Goal: Task Accomplishment & Management: Complete application form

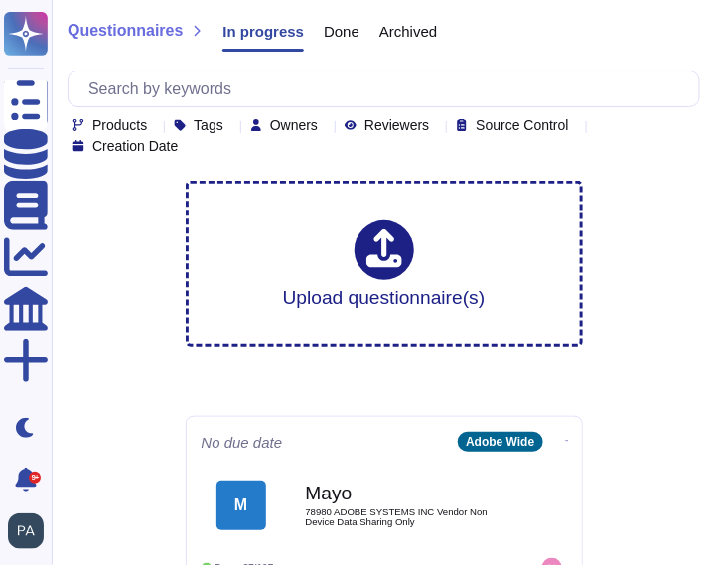
click at [437, 126] on icon at bounding box center [437, 126] width 0 height 0
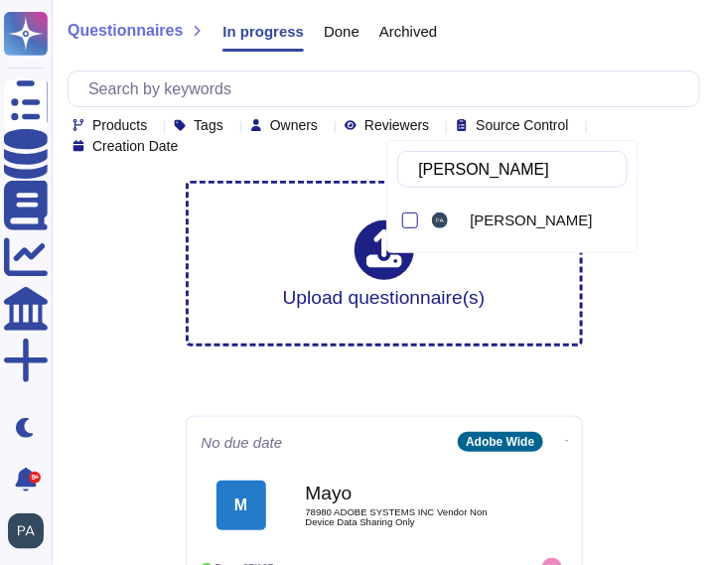
type input "[PERSON_NAME]"
click at [408, 220] on div at bounding box center [410, 220] width 16 height 16
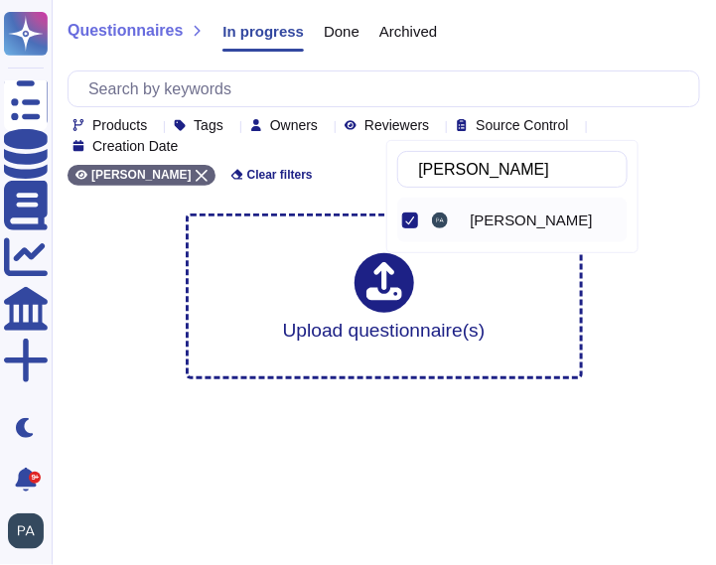
click at [494, 218] on span "[PERSON_NAME]" at bounding box center [530, 220] width 122 height 18
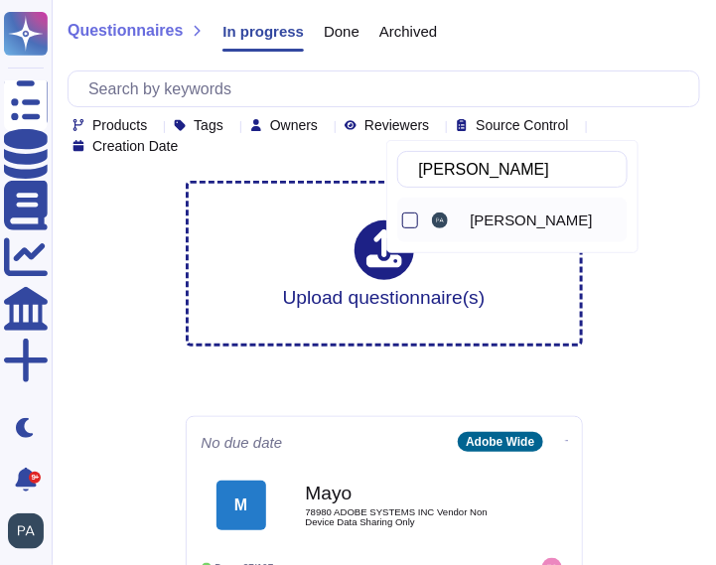
click at [406, 216] on div at bounding box center [410, 220] width 16 height 16
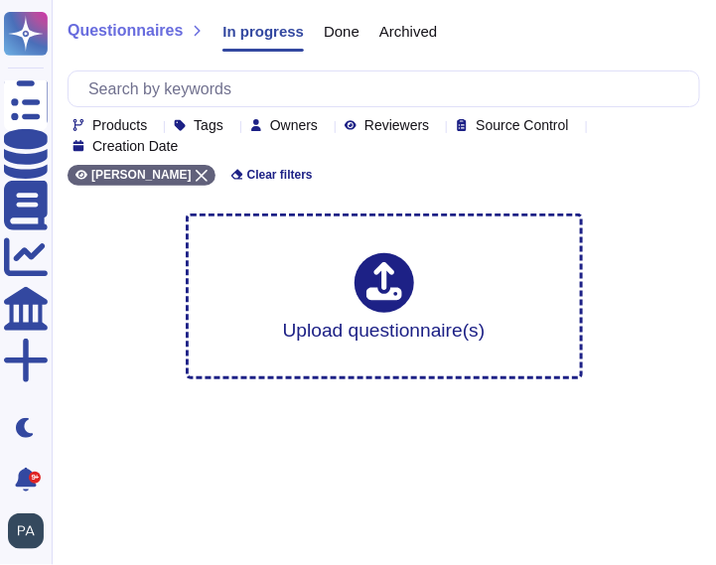
click at [634, 331] on div "Questionnaires In progress Done Archived Products Tags Owners Reviewers Source …" at bounding box center [384, 197] width 664 height 395
click at [326, 126] on icon at bounding box center [326, 126] width 0 height 0
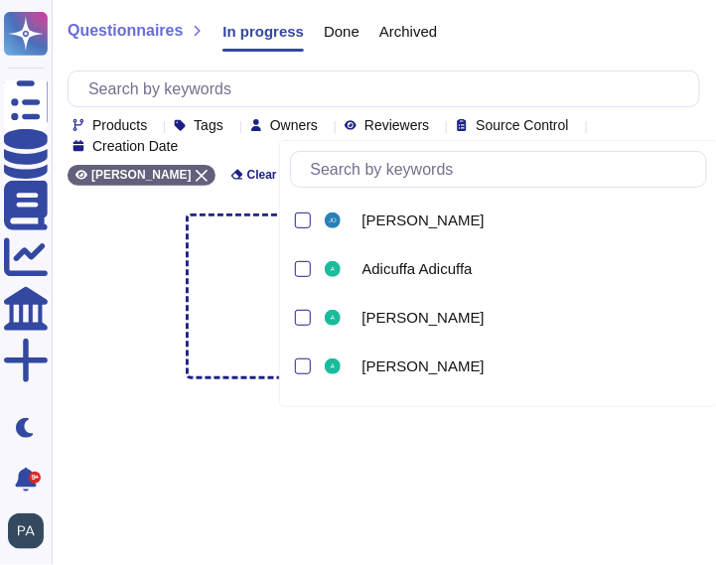
click at [358, 168] on input "text" at bounding box center [504, 169] width 406 height 35
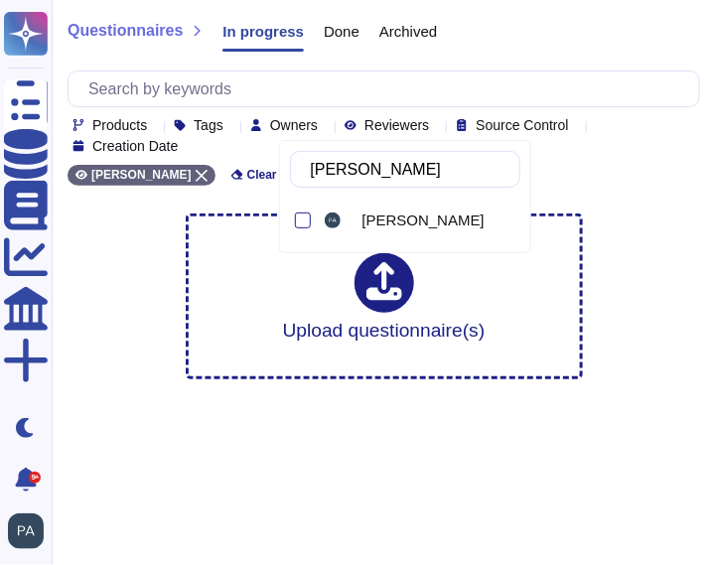
type input "[PERSON_NAME]"
click at [301, 218] on div at bounding box center [303, 220] width 16 height 16
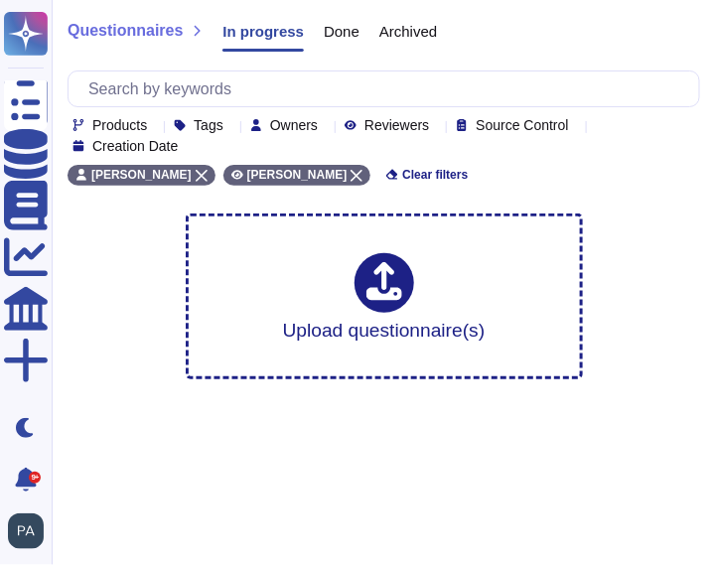
click at [124, 269] on div "Questionnaires In progress Done Archived Products Tags Owners Reviewers Source …" at bounding box center [384, 197] width 664 height 395
click at [428, 173] on span "Clear filters" at bounding box center [434, 175] width 65 height 12
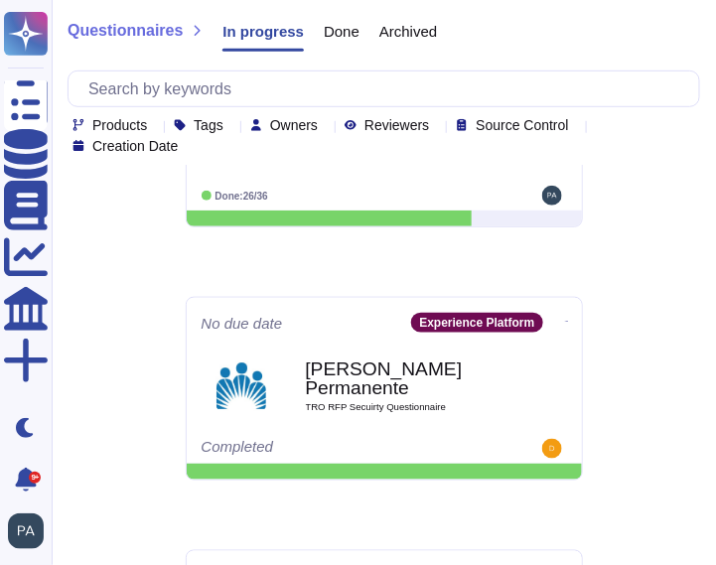
scroll to position [1637, 0]
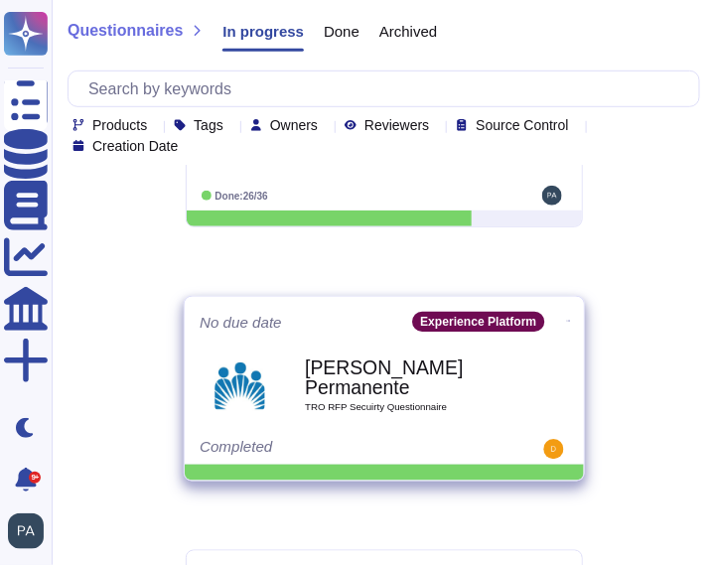
click at [455, 326] on div "Experience Platform" at bounding box center [478, 322] width 132 height 20
click at [267, 375] on span "[PERSON_NAME] Permanente TRO RFP Secuirty Questionnaire" at bounding box center [383, 385] width 369 height 80
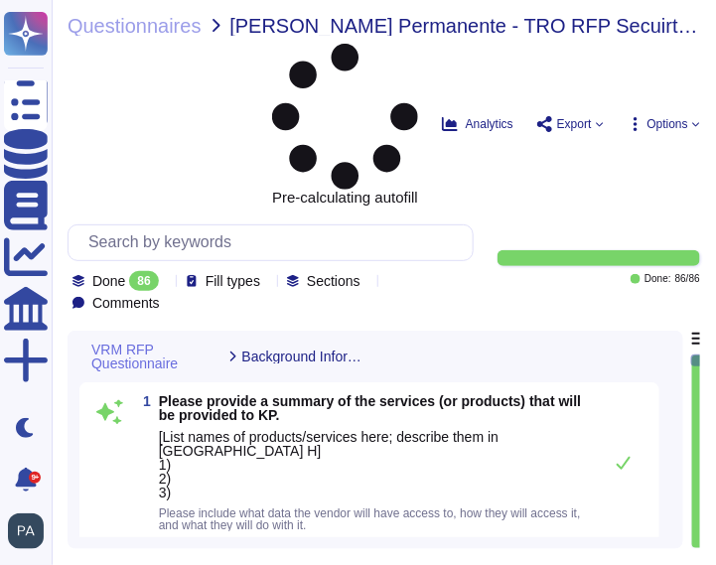
type textarea "1) Adobe Experience Platform: An open and extensible system designed to help br…"
type textarea "Adobe Inc."
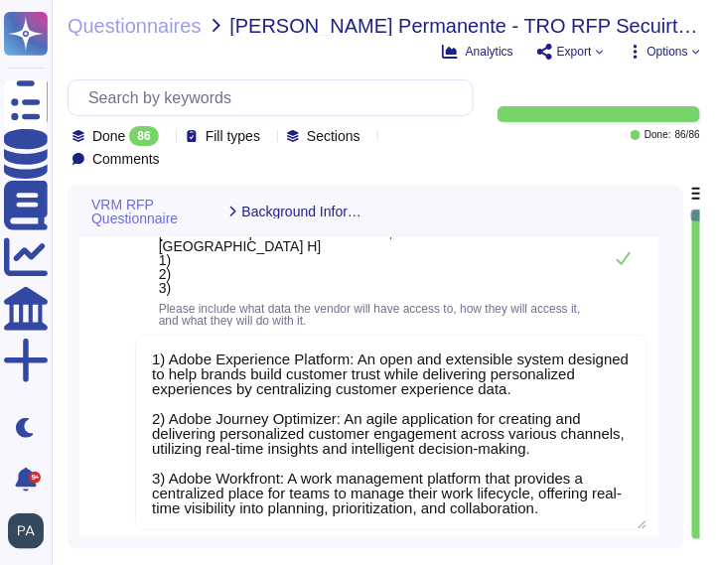
scroll to position [2, 0]
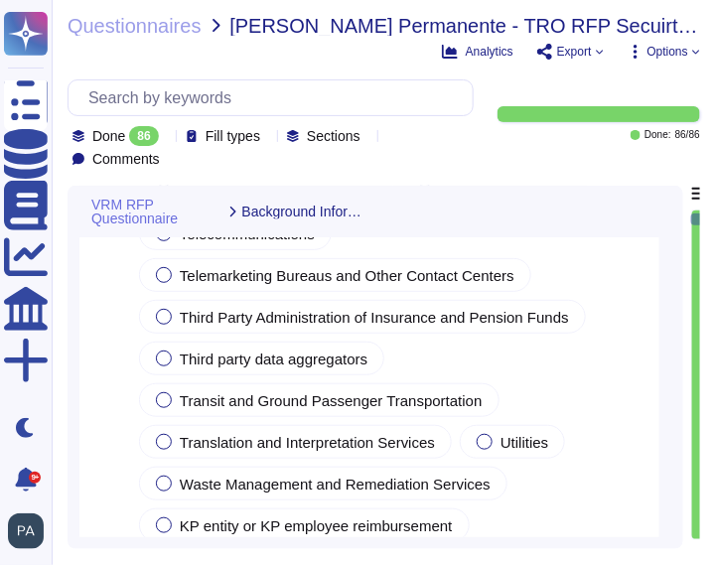
type textarea "Please review with your account Manager"
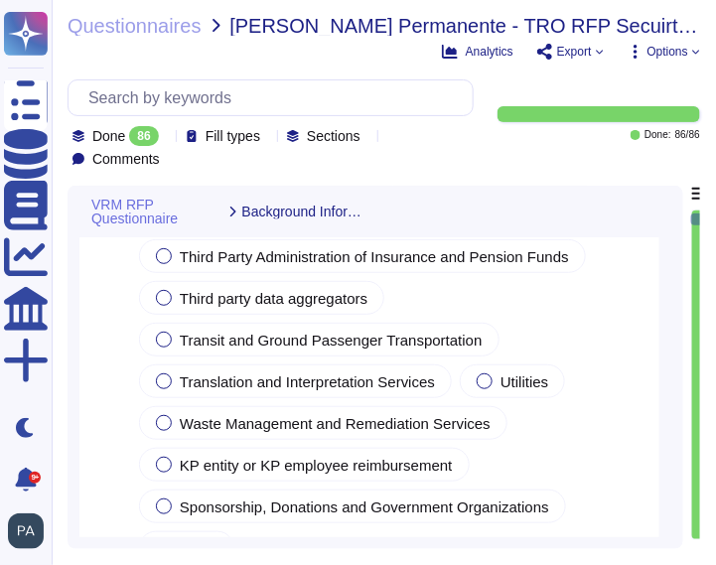
type textarea "Access to customer data is strictly controlled and requires prior approval. An …"
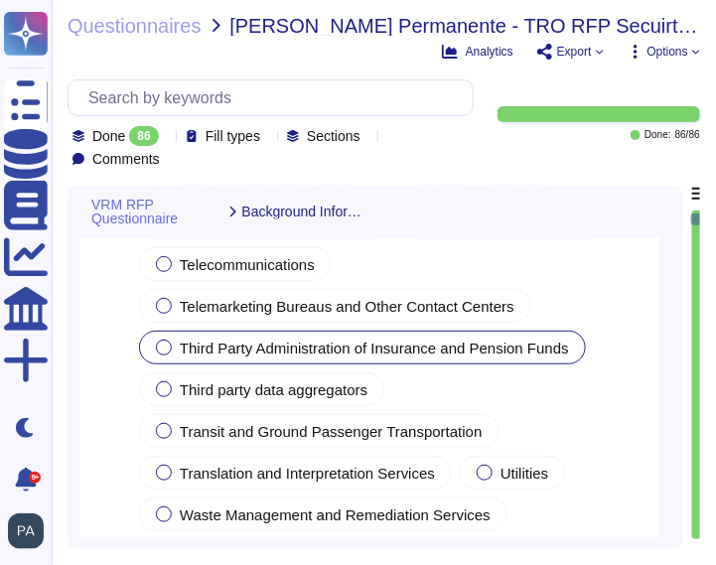
scroll to position [2345, 0]
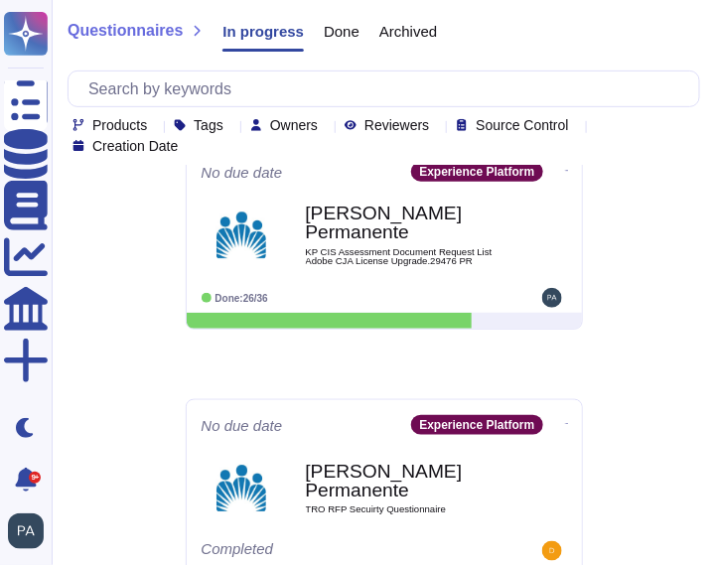
scroll to position [1536, 0]
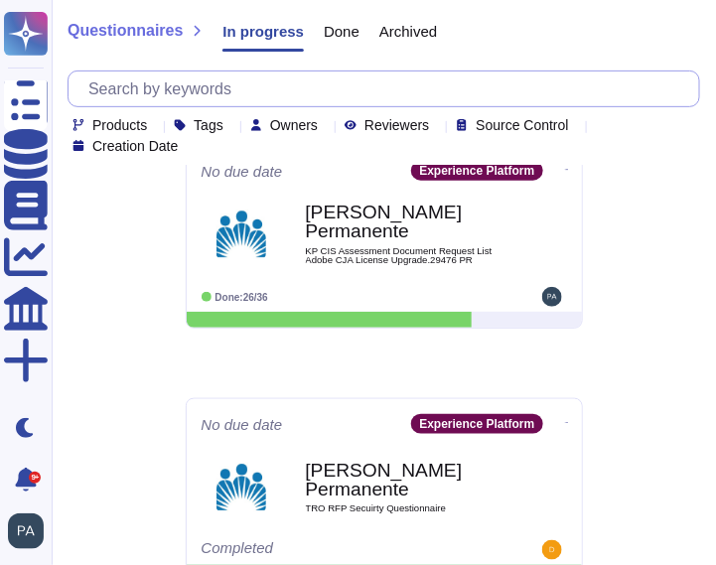
click at [152, 84] on input "text" at bounding box center [388, 88] width 620 height 35
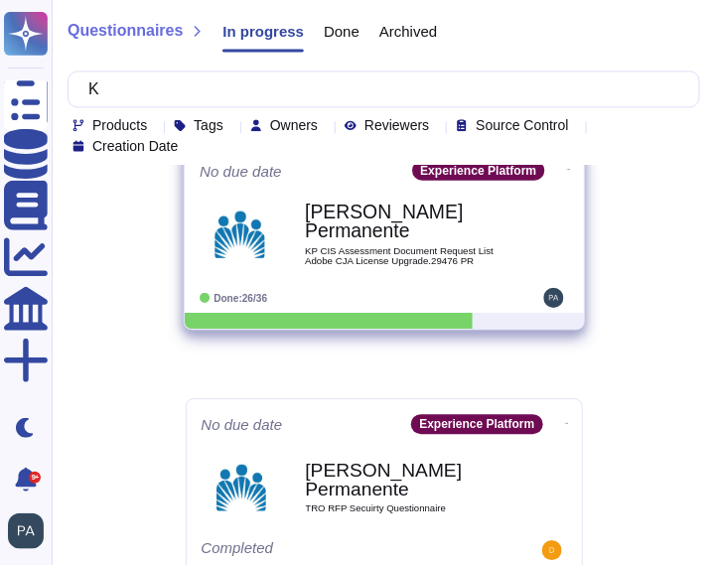
type input "K"
click at [328, 246] on span "KP CIS Assessment Document Request List Adobe CJA License Upgrade.29476 PR" at bounding box center [405, 255] width 200 height 19
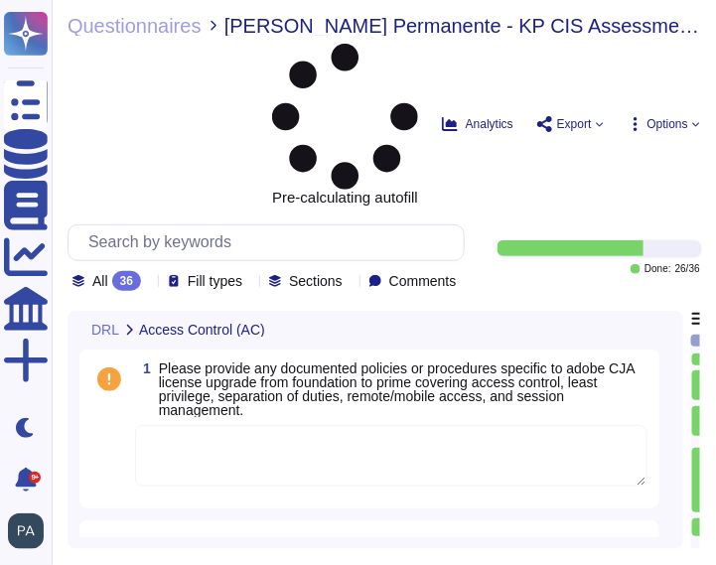
type textarea "Lore ipsumdolors (amet COn) adi elitsed, doeiusmodt, incididu, utl etdolorem al…"
